Goal: Task Accomplishment & Management: Use online tool/utility

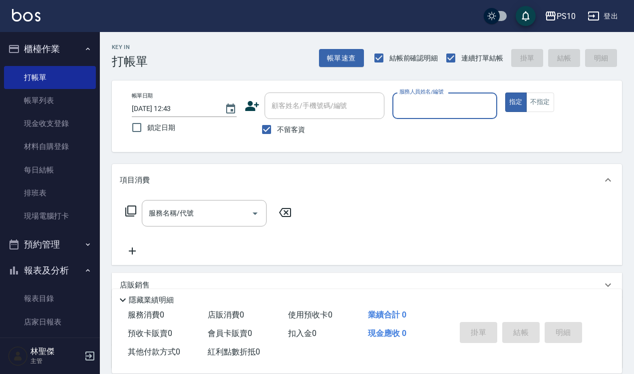
click at [435, 113] on input "服務人員姓名/編號" at bounding box center [445, 105] width 96 height 17
type input "[PERSON_NAME]-01"
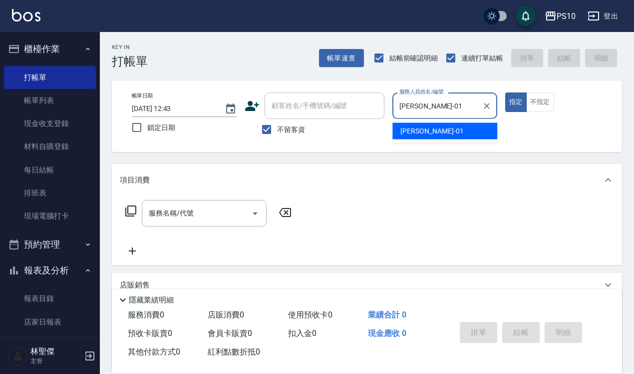
type button "true"
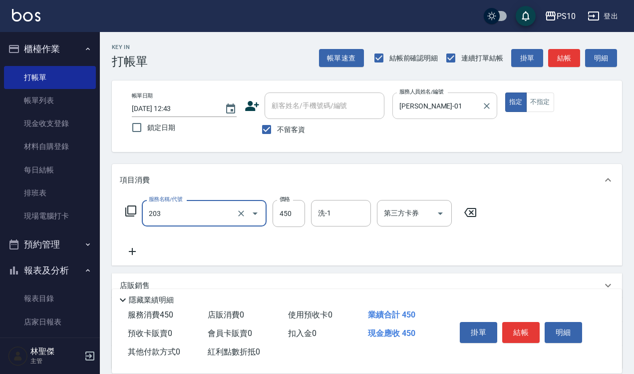
type input "剪+洗(203)"
type input "600"
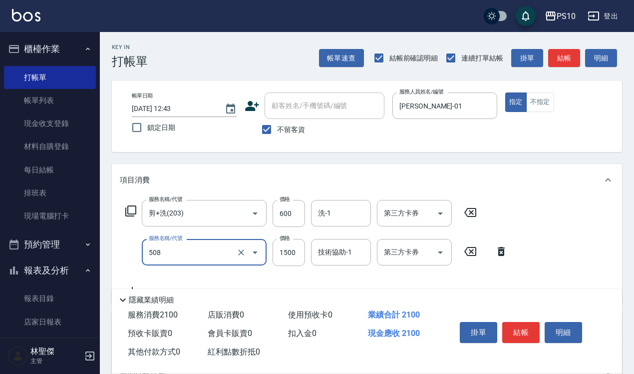
type input "5G中髮(508)"
click at [522, 333] on button "結帳" at bounding box center [520, 332] width 37 height 21
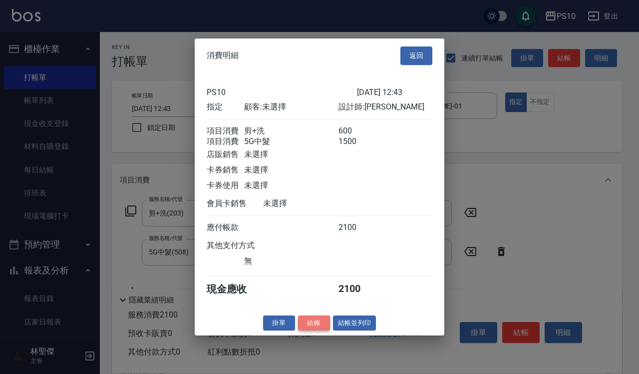
click at [317, 328] on button "結帳" at bounding box center [314, 322] width 32 height 15
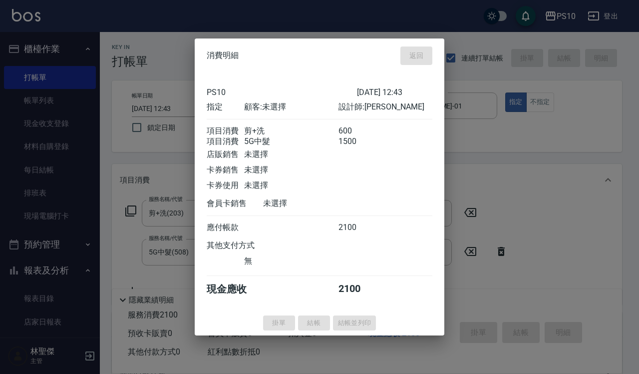
type input "[DATE] 16:17"
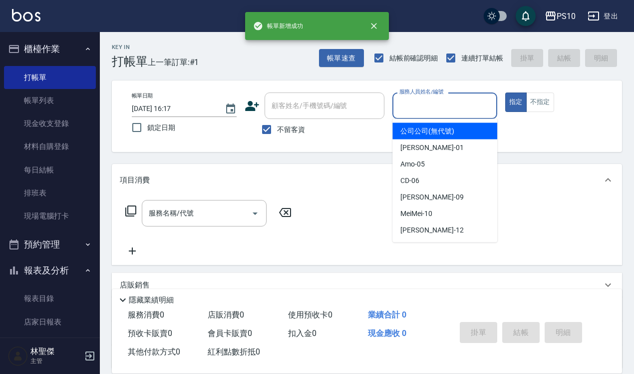
click at [445, 106] on input "服務人員姓名/編號" at bounding box center [445, 105] width 96 height 17
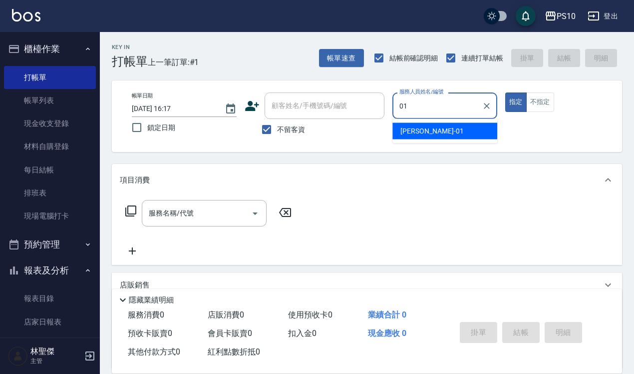
type input "[PERSON_NAME]-01"
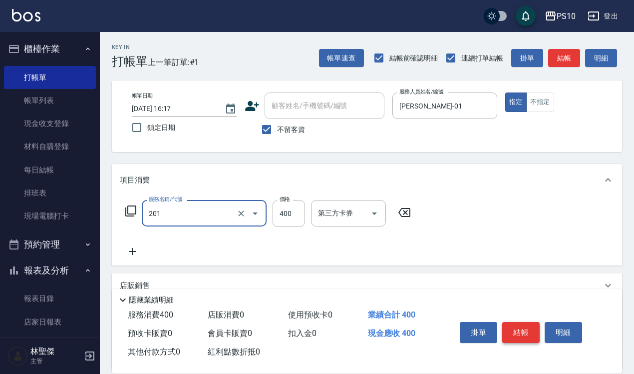
type input "剪髮(201)"
click at [523, 325] on button "結帳" at bounding box center [520, 332] width 37 height 21
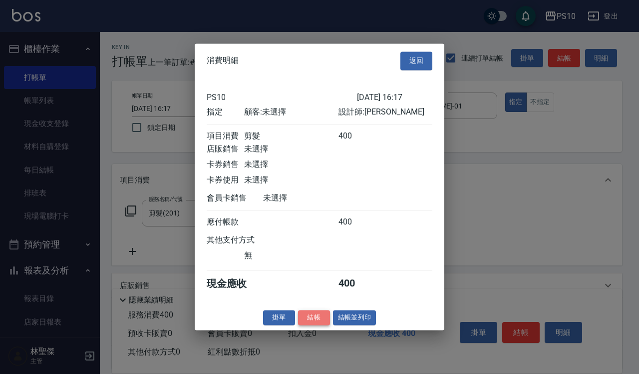
click at [317, 323] on button "結帳" at bounding box center [314, 317] width 32 height 15
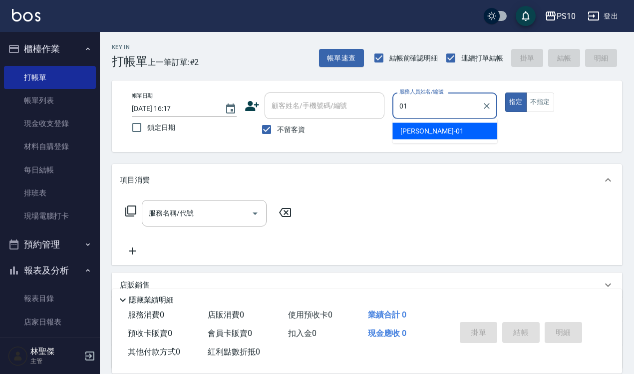
type input "[PERSON_NAME]-01"
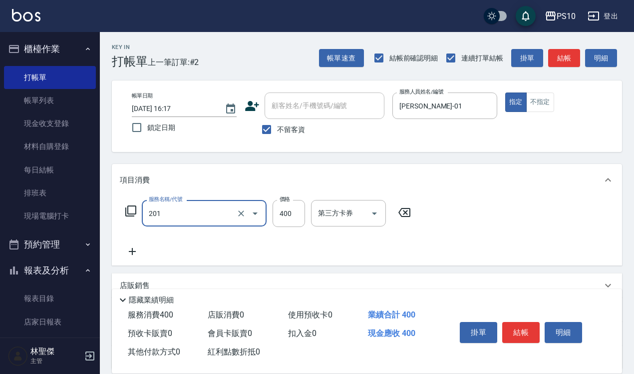
type input "剪髮(201)"
click at [523, 331] on button "結帳" at bounding box center [520, 332] width 37 height 21
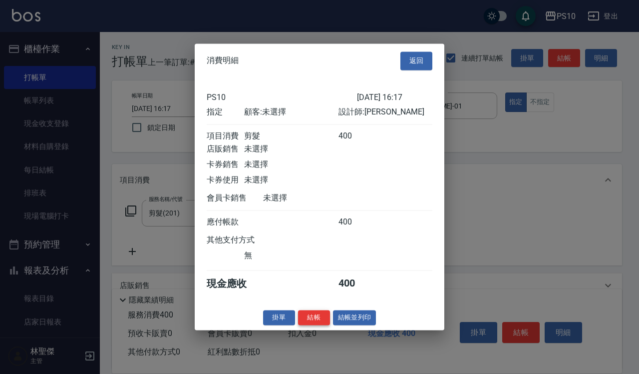
click at [318, 321] on button "結帳" at bounding box center [314, 317] width 32 height 15
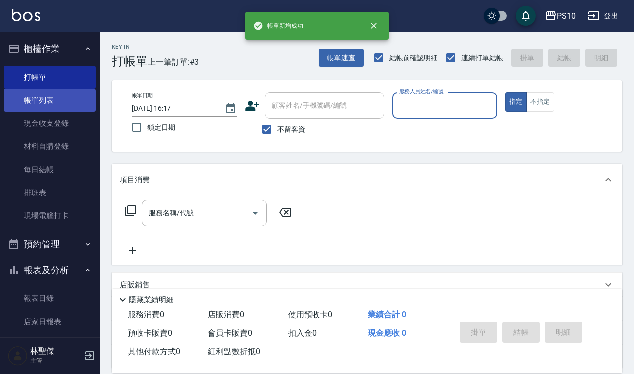
click at [58, 103] on link "帳單列表" at bounding box center [50, 100] width 92 height 23
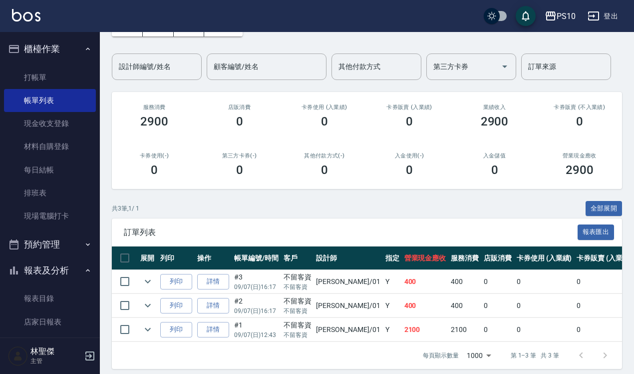
scroll to position [79, 0]
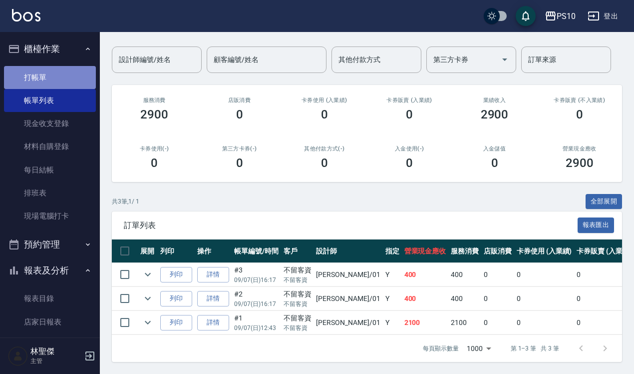
click at [70, 78] on link "打帳單" at bounding box center [50, 77] width 92 height 23
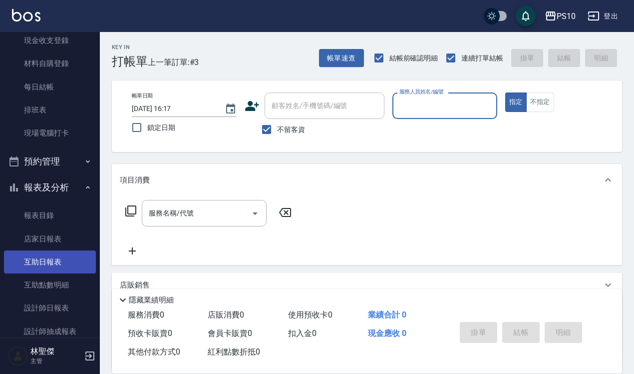
scroll to position [125, 0]
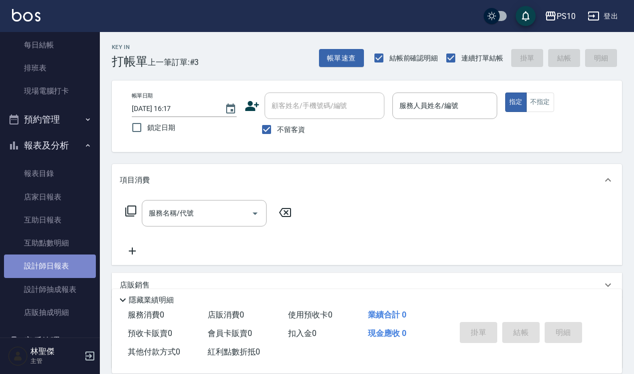
click at [58, 263] on link "設計師日報表" at bounding box center [50, 265] width 92 height 23
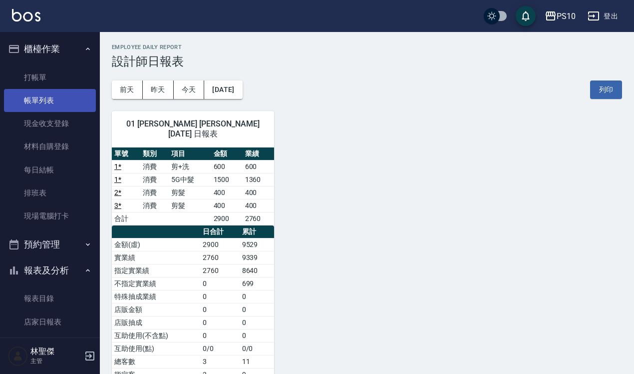
click at [74, 96] on link "帳單列表" at bounding box center [50, 100] width 92 height 23
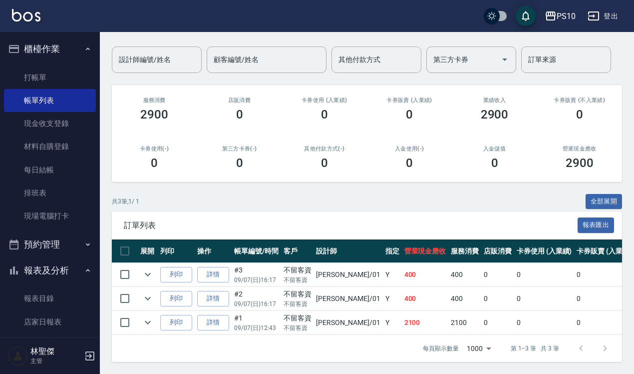
scroll to position [79, 0]
